Goal: Task Accomplishment & Management: Manage account settings

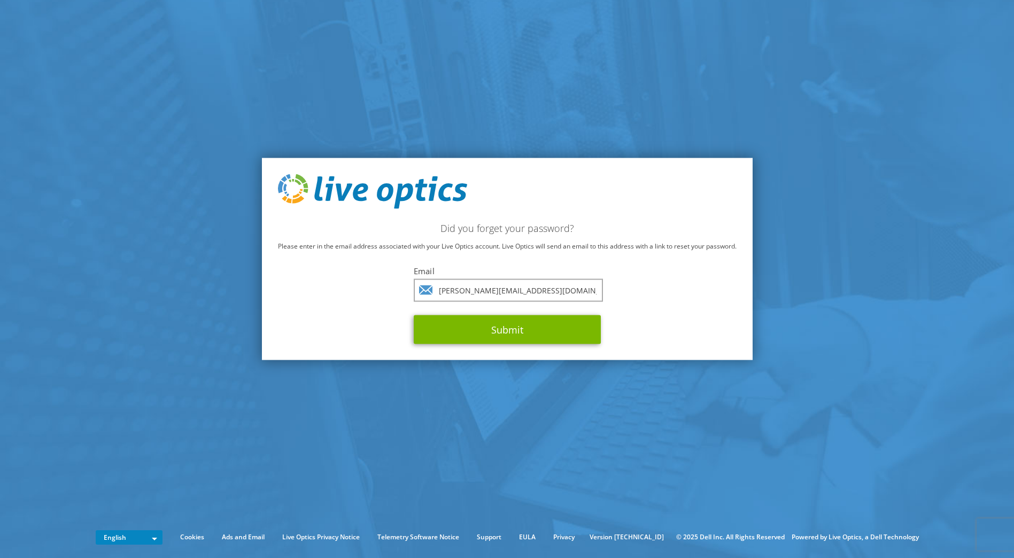
click at [481, 330] on button "Submit" at bounding box center [507, 329] width 187 height 29
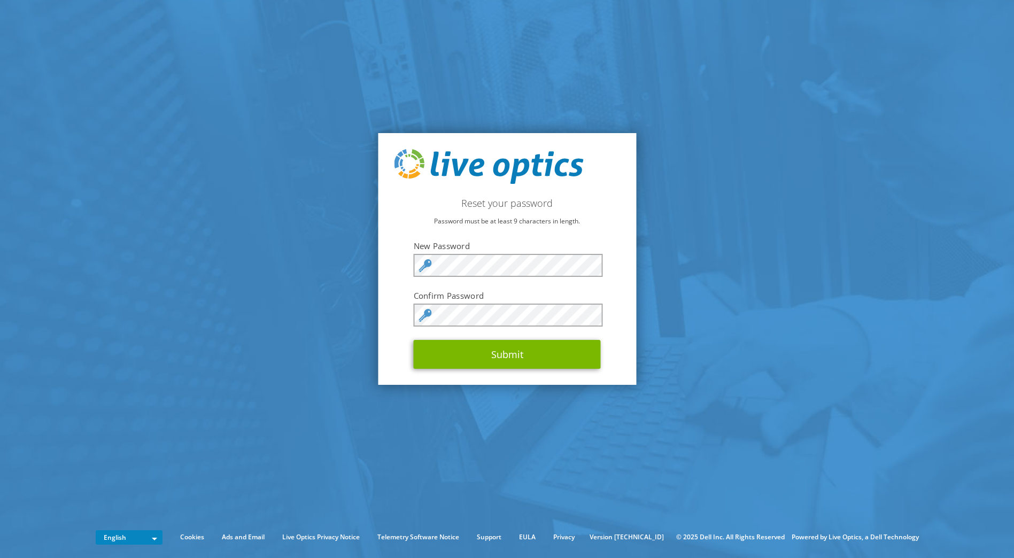
click at [428, 316] on icon at bounding box center [425, 315] width 13 height 13
click at [516, 355] on button "Submit" at bounding box center [507, 354] width 187 height 29
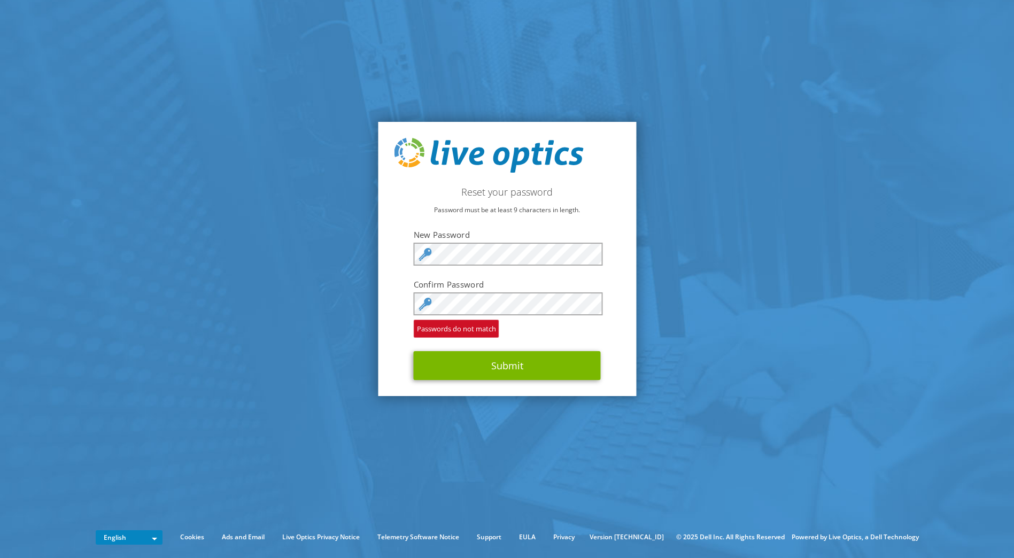
click at [424, 304] on icon at bounding box center [425, 304] width 13 height 13
drag, startPoint x: 620, startPoint y: 273, endPoint x: 630, endPoint y: 278, distance: 10.8
click at [621, 273] on div "Reset your password Password must be at least 9 characters in length. New Passw…" at bounding box center [507, 259] width 258 height 275
click at [378, 253] on div "Reset your password Password must be at least 9 characters in length. New Passw…" at bounding box center [507, 259] width 258 height 275
click at [608, 216] on div "Reset your password Password must be at least 9 characters in length. New Passw…" at bounding box center [507, 259] width 258 height 275
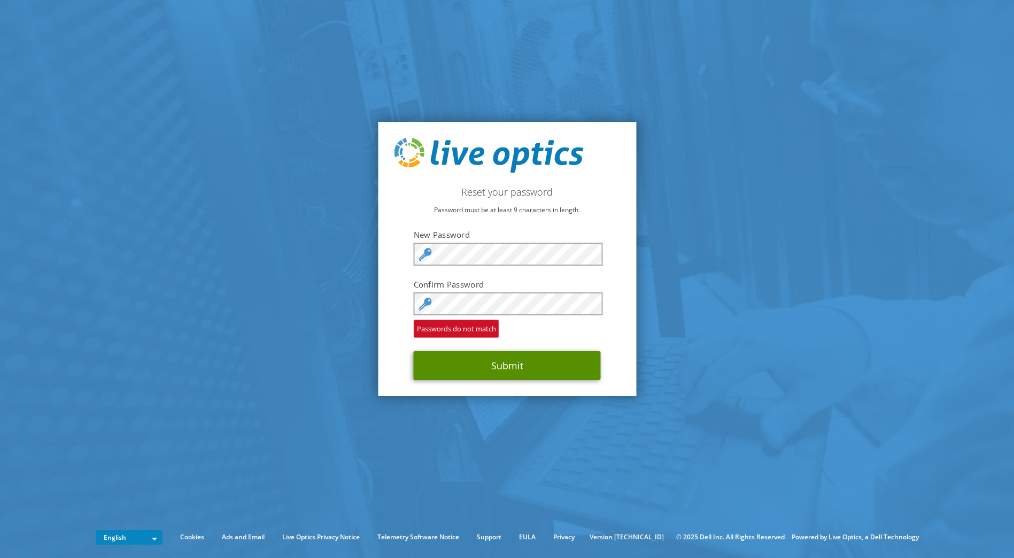
click at [429, 364] on button "Submit" at bounding box center [507, 365] width 187 height 29
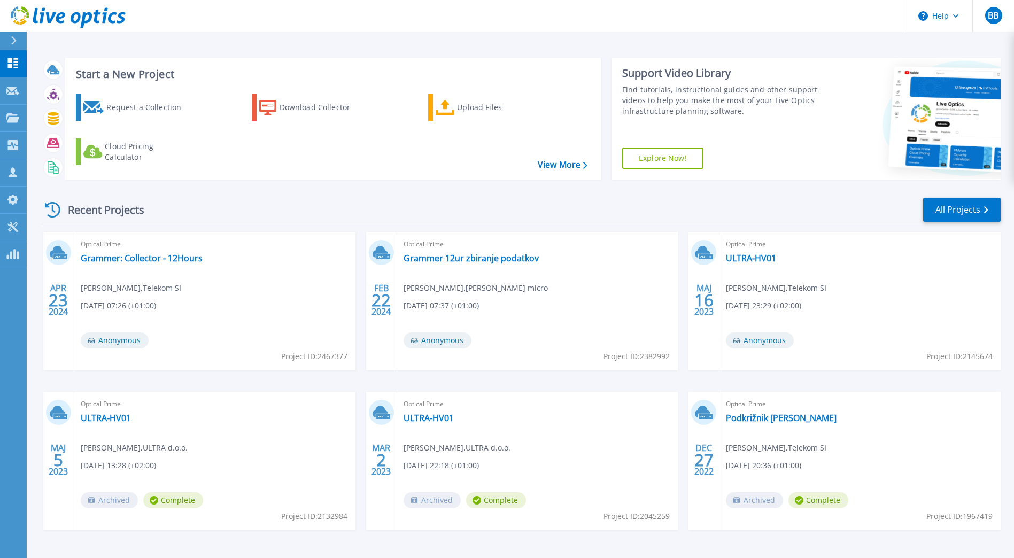
click at [9, 12] on link at bounding box center [63, 16] width 126 height 32
